Goal: Information Seeking & Learning: Learn about a topic

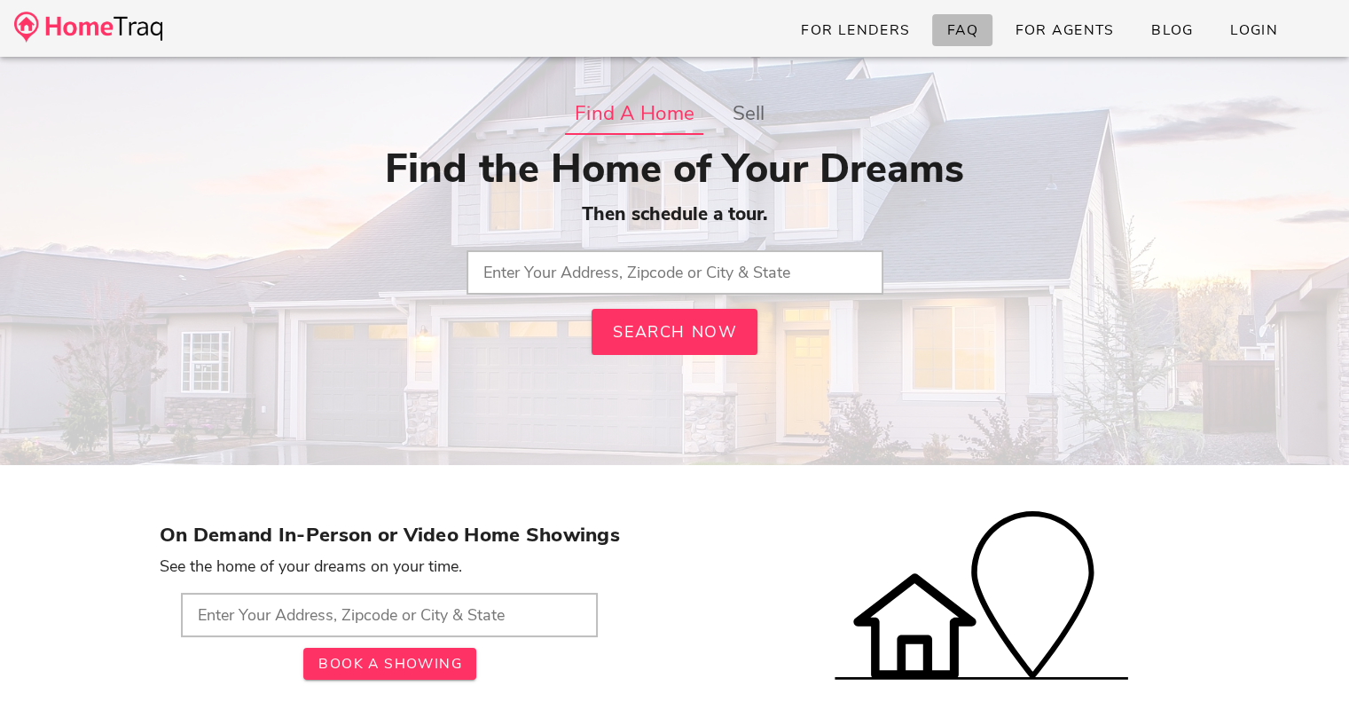
click at [962, 22] on span "FAQ" at bounding box center [963, 30] width 33 height 20
click at [627, 275] on input "text" at bounding box center [675, 272] width 417 height 44
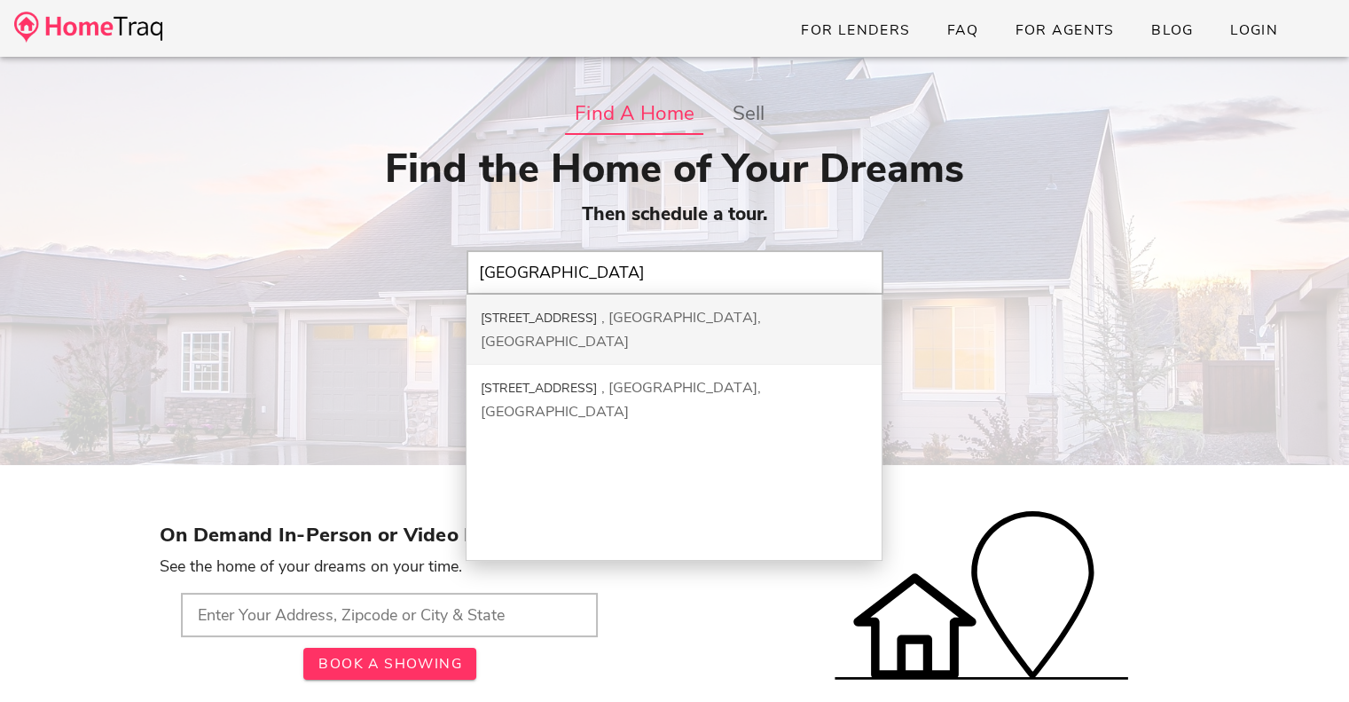
click at [597, 325] on div "[STREET_ADDRESS]" at bounding box center [539, 318] width 116 height 17
type input "[STREET_ADDRESS]"
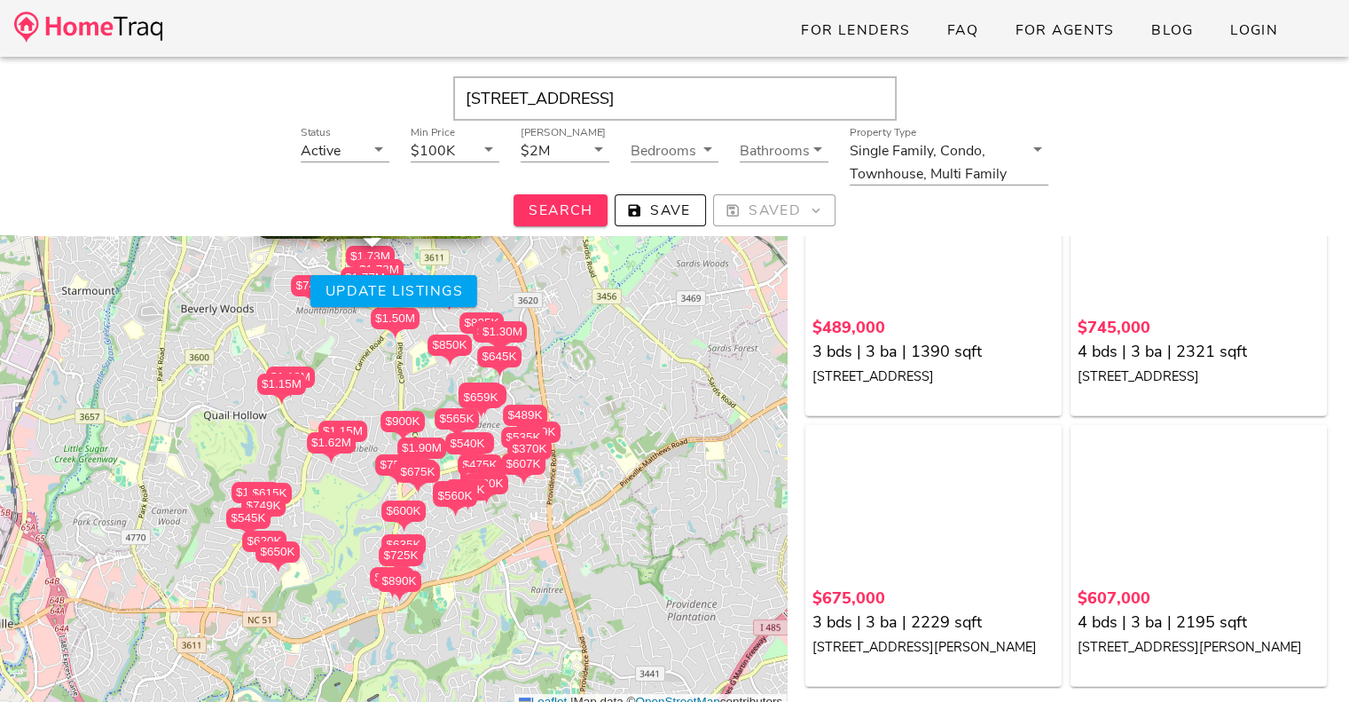
scroll to position [4790, 0]
